Goal: Obtain resource: Obtain resource

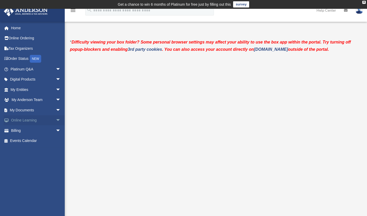
click at [56, 121] on span "arrow_drop_down" at bounding box center [61, 120] width 10 height 11
click at [28, 150] on link "Resources" at bounding box center [37, 151] width 61 height 10
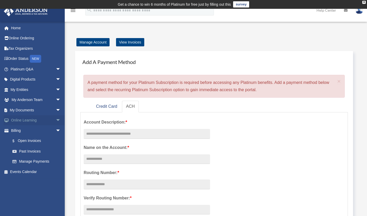
click at [56, 120] on span "arrow_drop_down" at bounding box center [61, 120] width 10 height 11
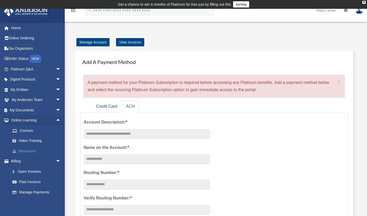
click at [30, 149] on link "Resources" at bounding box center [37, 151] width 61 height 10
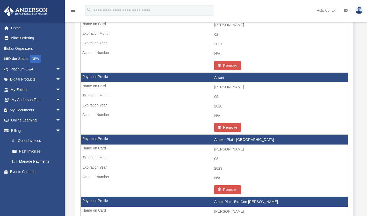
scroll to position [360, 0]
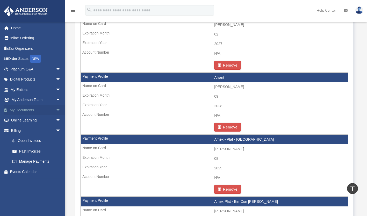
click at [56, 110] on span "arrow_drop_down" at bounding box center [61, 110] width 10 height 11
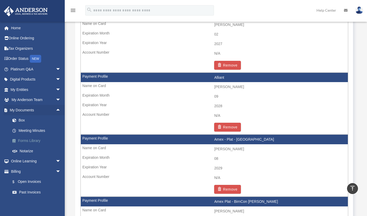
click at [34, 138] on link "Forms Library" at bounding box center [37, 141] width 61 height 10
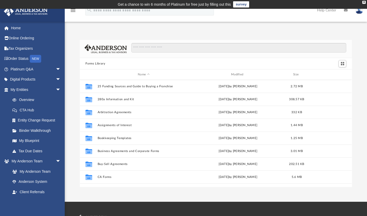
scroll to position [114, 268]
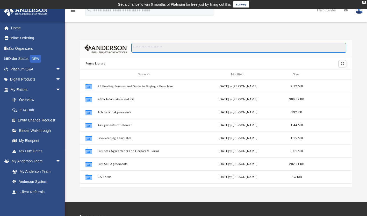
click at [206, 50] on input "Search files and folders" at bounding box center [238, 48] width 215 height 10
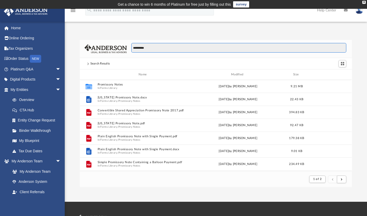
scroll to position [4, 4]
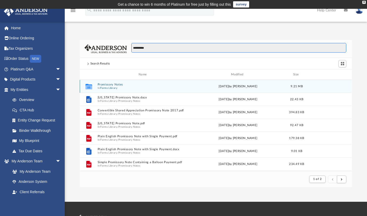
type input "**********"
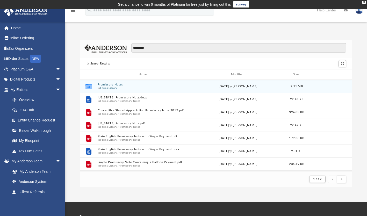
click at [132, 84] on button "Promissory Notes" at bounding box center [144, 84] width 92 height 3
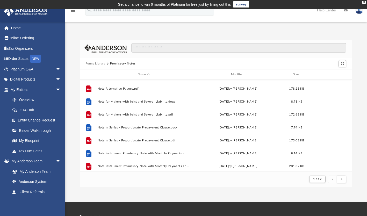
scroll to position [556, 0]
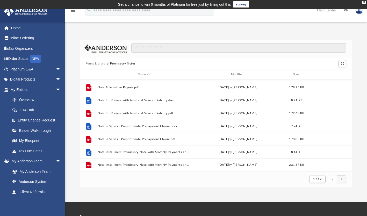
click at [341, 178] on button "submit" at bounding box center [341, 180] width 9 height 8
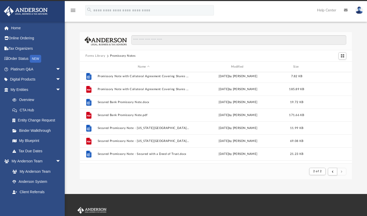
scroll to position [287, 0]
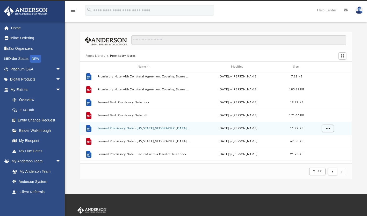
click at [142, 128] on button "Secured Promissory Note - Idaho.docx" at bounding box center [144, 128] width 92 height 3
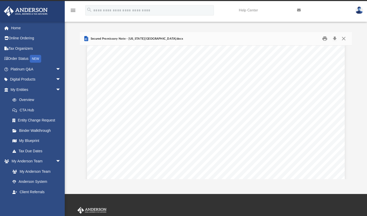
scroll to position [14, 0]
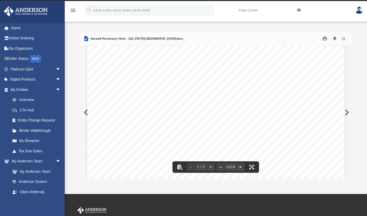
click at [335, 39] on button "Download" at bounding box center [334, 39] width 9 height 8
click at [363, 44] on div "Forms Library Promissory Notes Name Modified Size File Promissory Note - Unsecu…" at bounding box center [216, 106] width 303 height 148
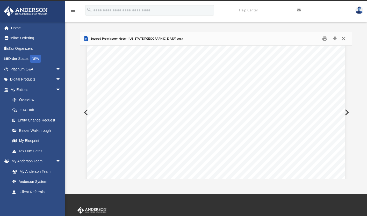
click at [344, 39] on button "Close" at bounding box center [343, 39] width 9 height 8
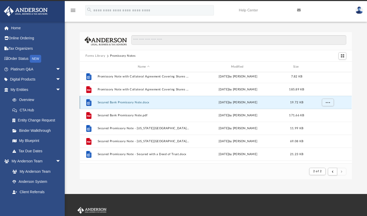
click at [138, 101] on button "Secured Bank Promissory Note.docx" at bounding box center [144, 102] width 92 height 3
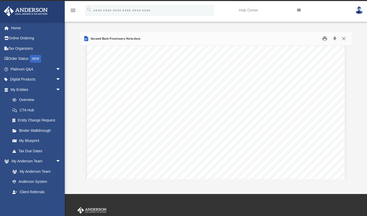
scroll to position [529, 0]
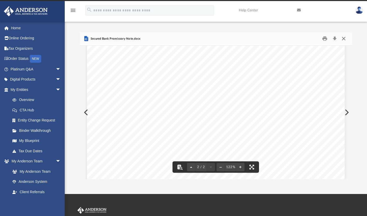
click at [344, 38] on button "Close" at bounding box center [343, 39] width 9 height 8
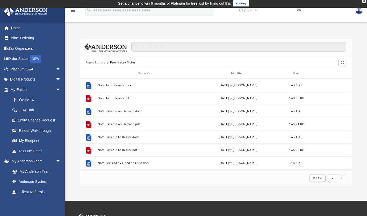
scroll to position [0, 0]
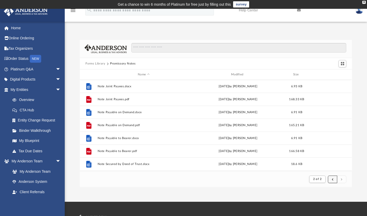
click at [333, 180] on span "submit" at bounding box center [333, 179] width 2 height 3
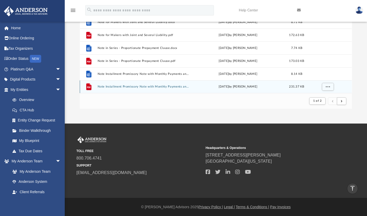
scroll to position [556, 0]
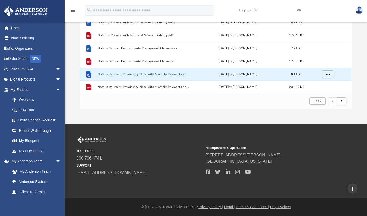
click at [173, 74] on button "Note Installment Promissory Note with Monthly Payments and Calling for Collecti…" at bounding box center [144, 74] width 92 height 3
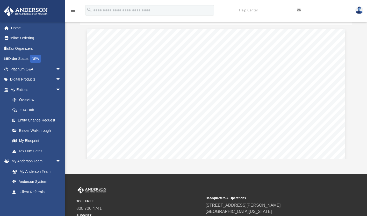
scroll to position [27, 0]
